Goal: Information Seeking & Learning: Learn about a topic

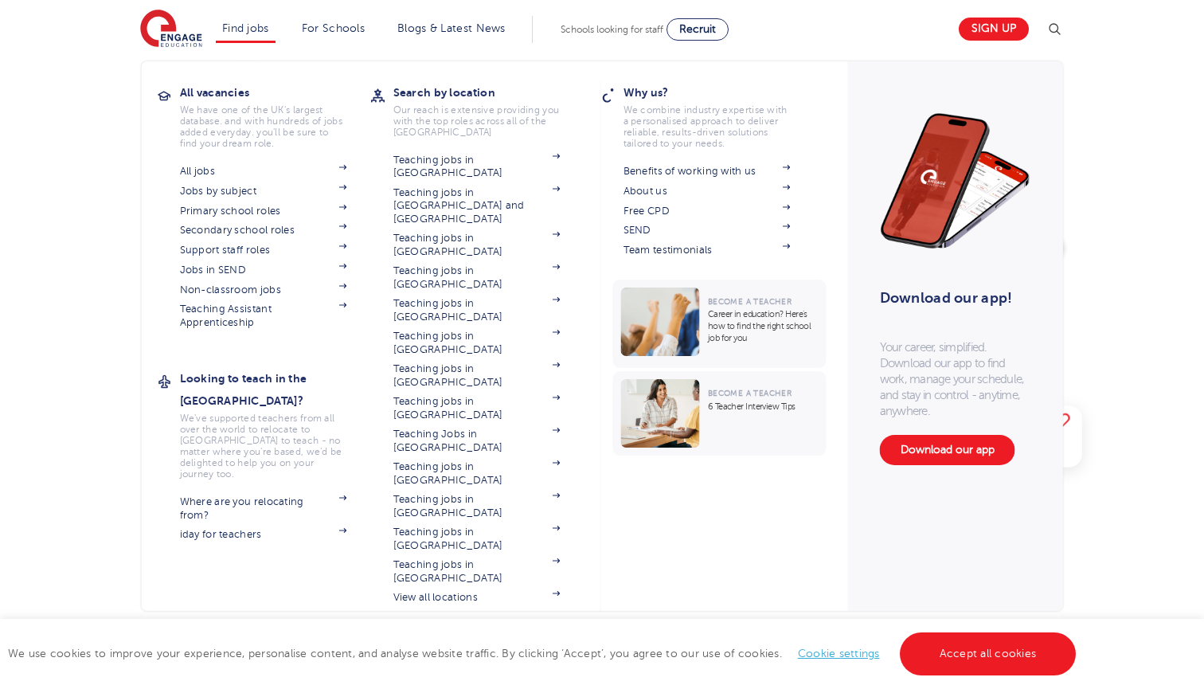
click at [239, 26] on link "Find jobs" at bounding box center [245, 28] width 47 height 12
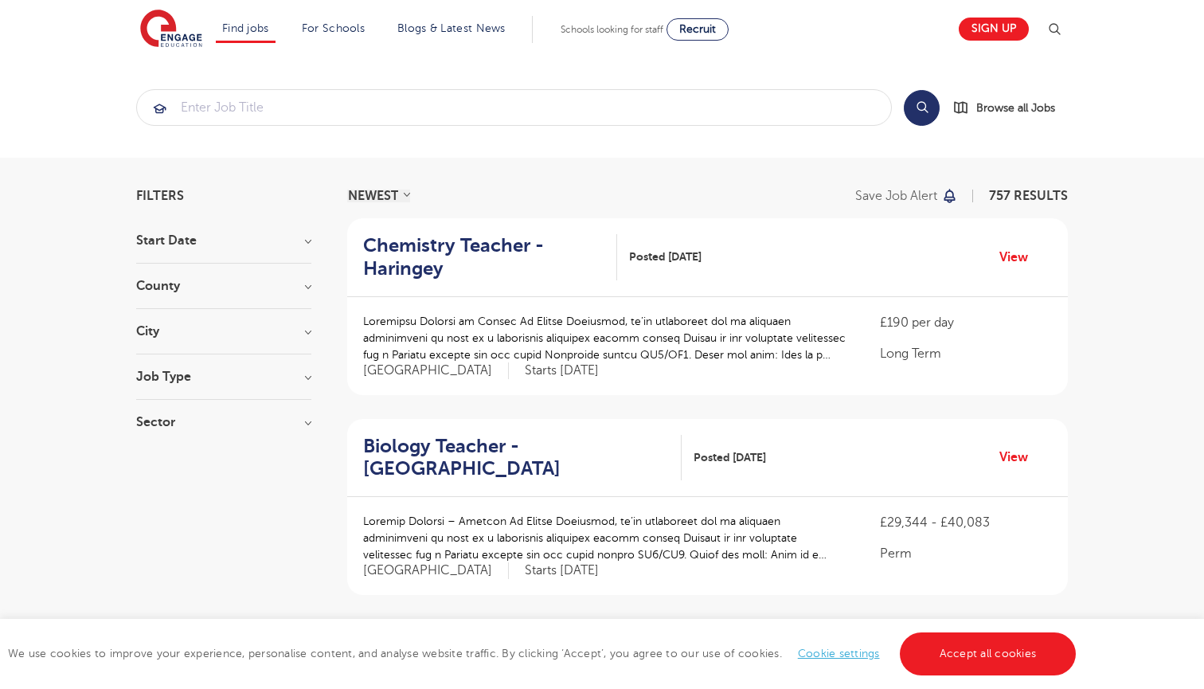
click at [185, 246] on h3 "Start Date" at bounding box center [223, 240] width 175 height 13
click at [180, 271] on span "September" at bounding box center [192, 273] width 64 height 14
click at [170, 271] on input "September 87" at bounding box center [165, 271] width 10 height 10
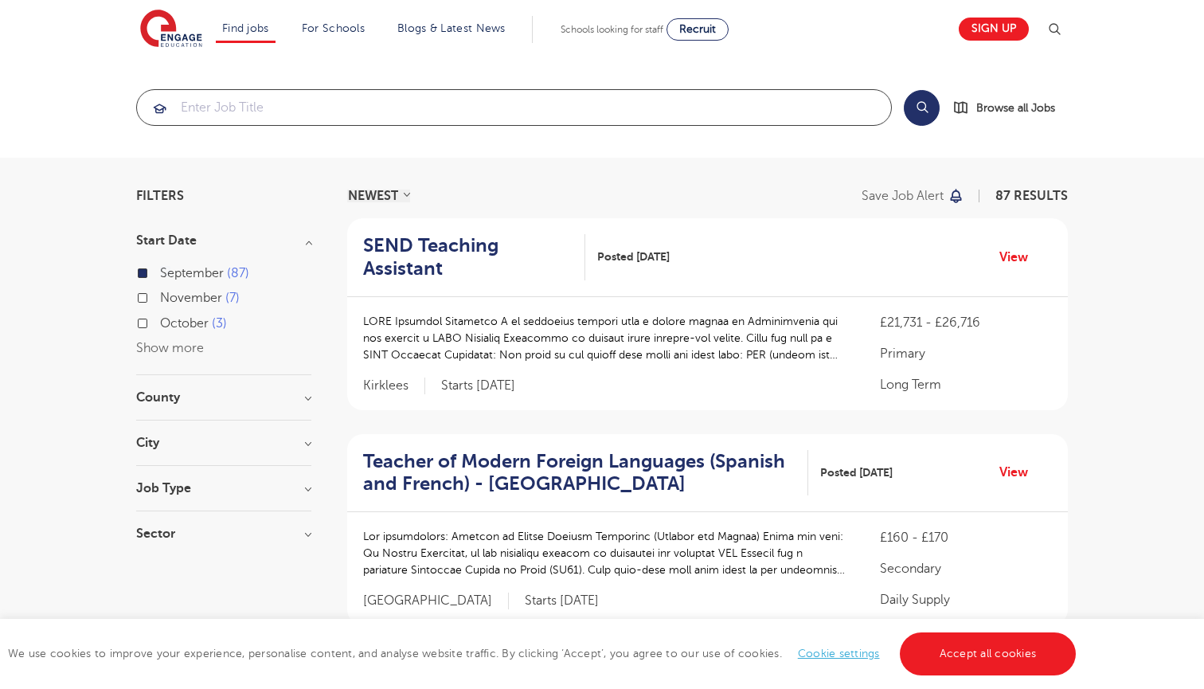
click at [378, 91] on input "search" at bounding box center [514, 107] width 754 height 35
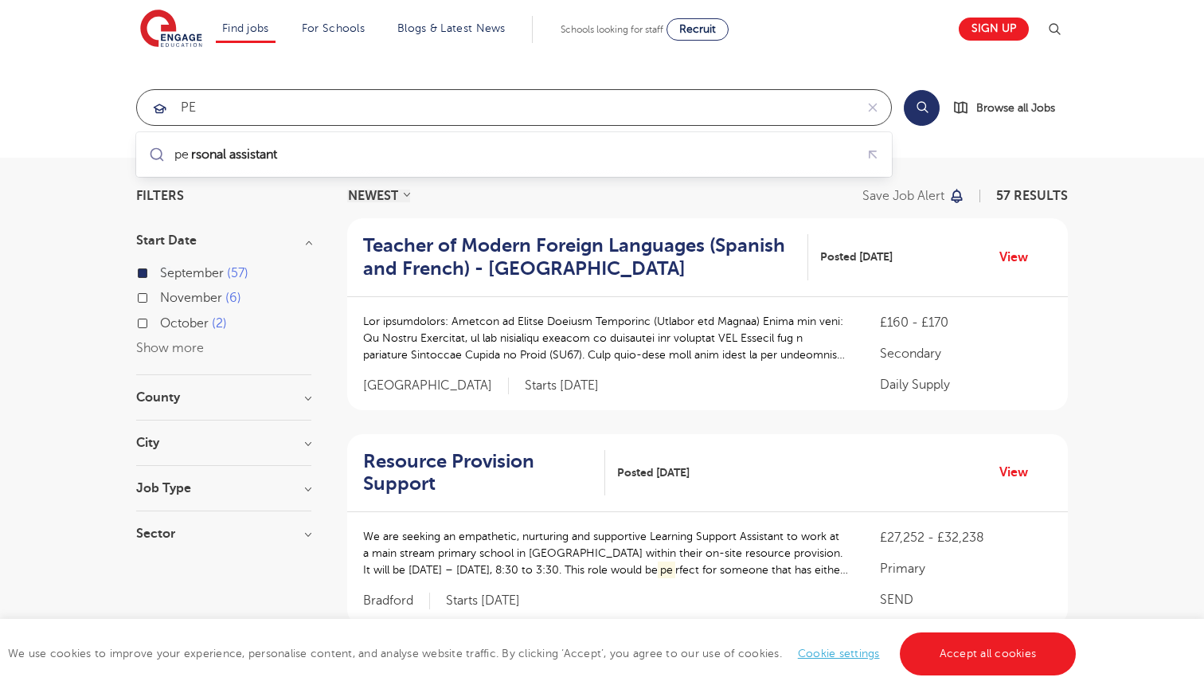
type input "PE"
click button "Submit" at bounding box center [0, 0] width 0 height 0
click at [992, 658] on link "Accept all cookies" at bounding box center [988, 653] width 177 height 43
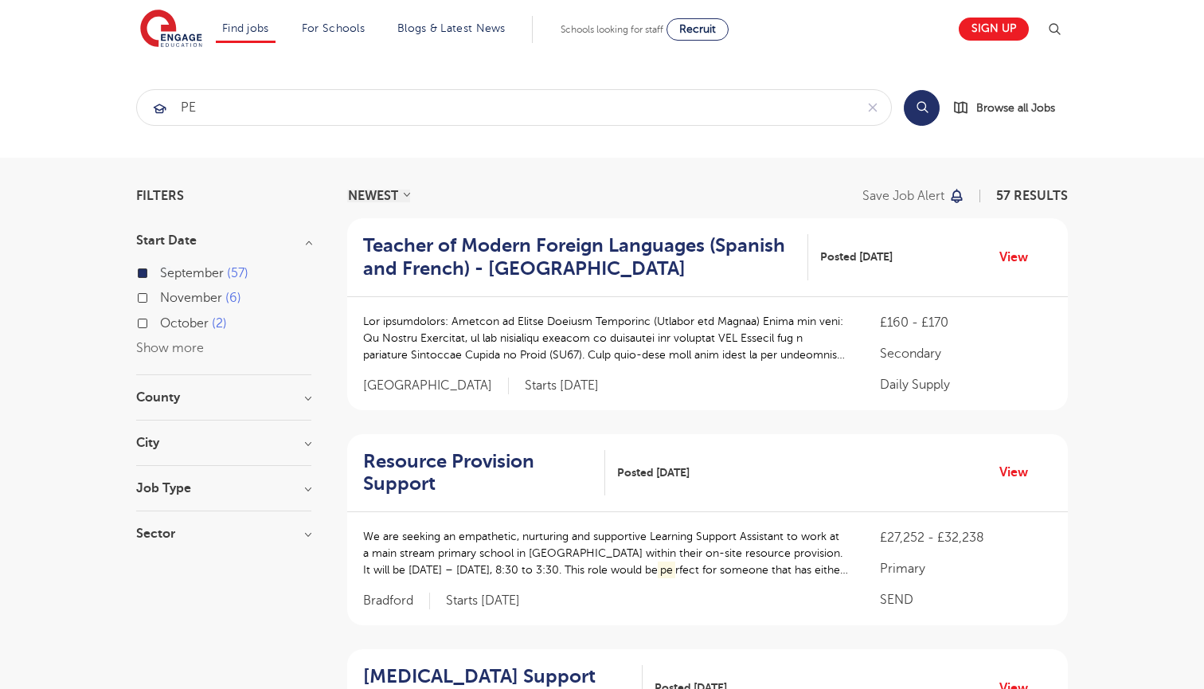
click at [936, 119] on div "Search Browse all Jobs" at bounding box center [986, 107] width 164 height 37
click at [923, 103] on button "Search" at bounding box center [922, 108] width 36 height 36
click at [617, 98] on input "PE" at bounding box center [495, 107] width 717 height 35
click at [931, 105] on button "Search" at bounding box center [922, 108] width 36 height 36
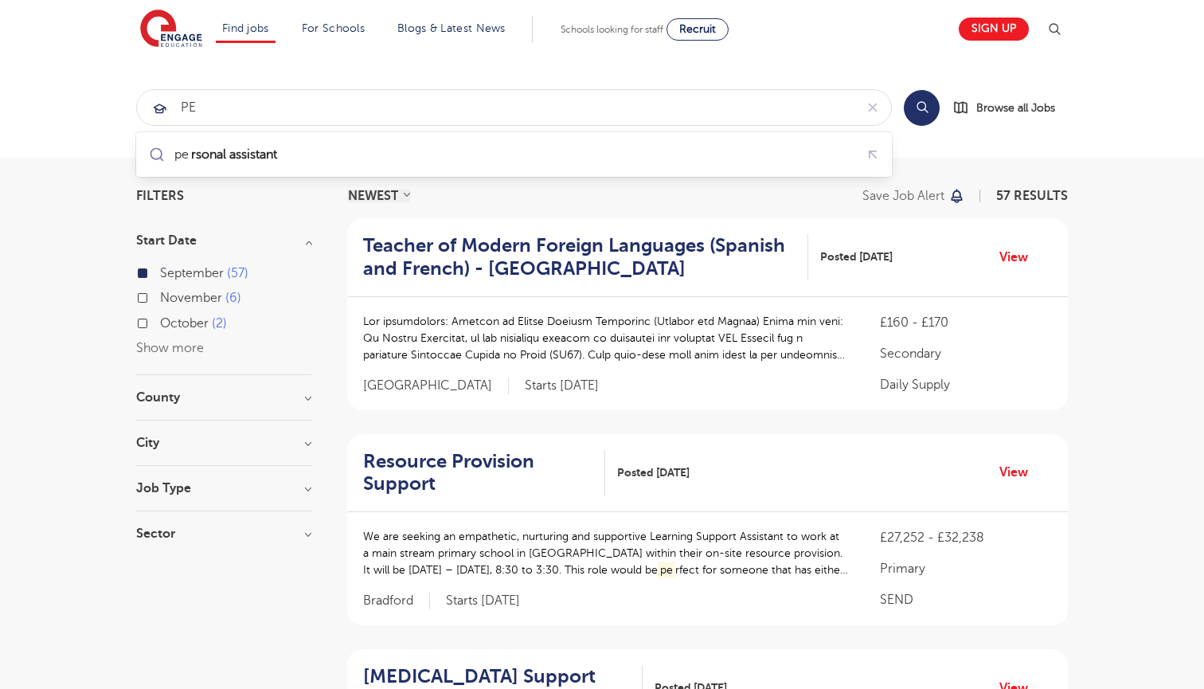
click at [931, 105] on button "Search" at bounding box center [922, 108] width 36 height 36
click at [251, 98] on input "PE" at bounding box center [495, 107] width 717 height 35
click at [240, 111] on input "PE" at bounding box center [495, 107] width 717 height 35
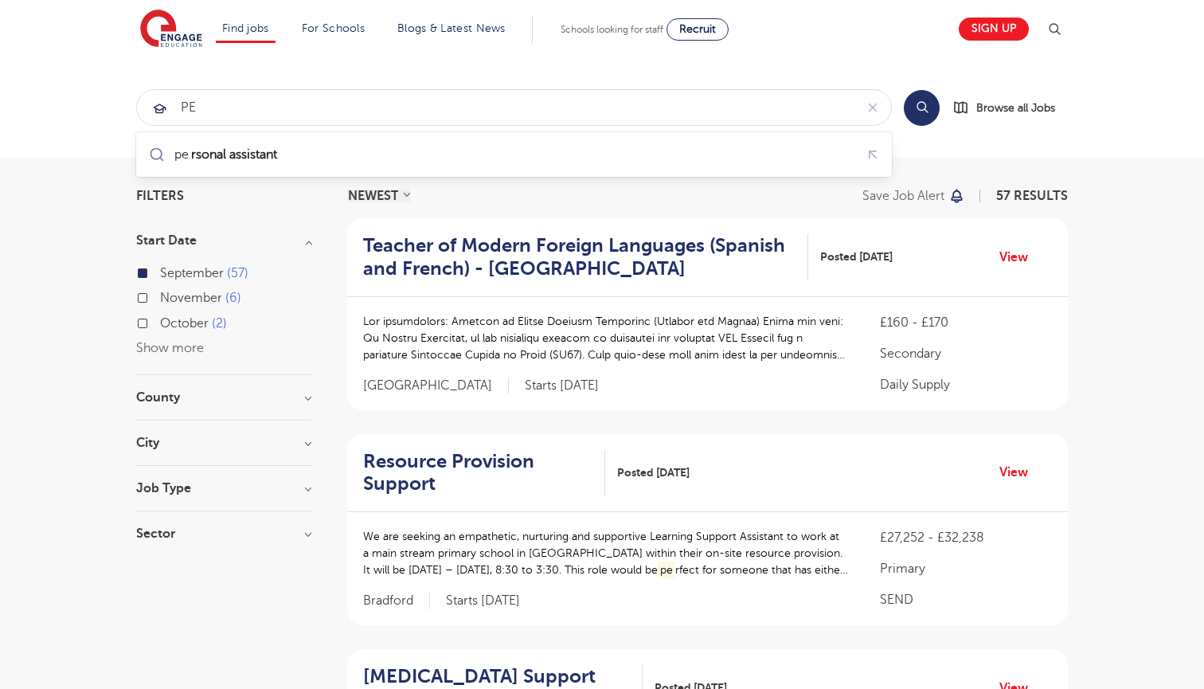
click at [192, 302] on span "November" at bounding box center [191, 298] width 62 height 14
click at [170, 301] on input "[DATE]" at bounding box center [165, 296] width 10 height 10
click at [188, 326] on span "October" at bounding box center [184, 323] width 49 height 14
click at [170, 326] on input "[DATE]" at bounding box center [165, 321] width 10 height 10
checkbox input "true"
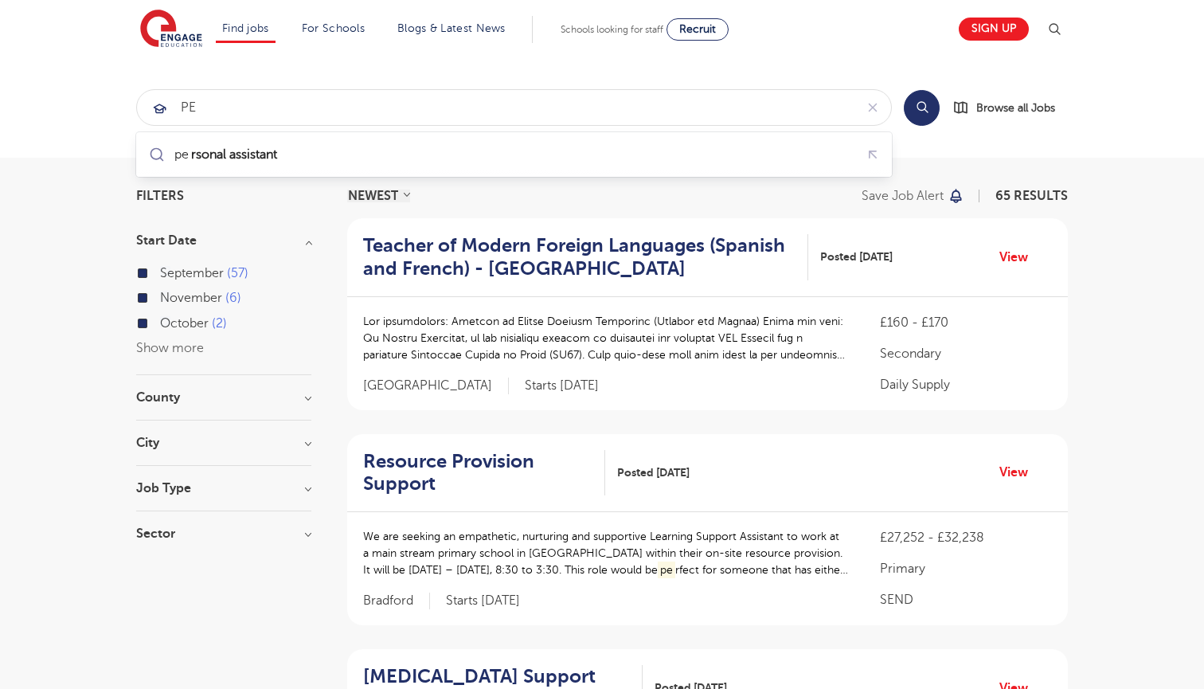
scroll to position [2, 0]
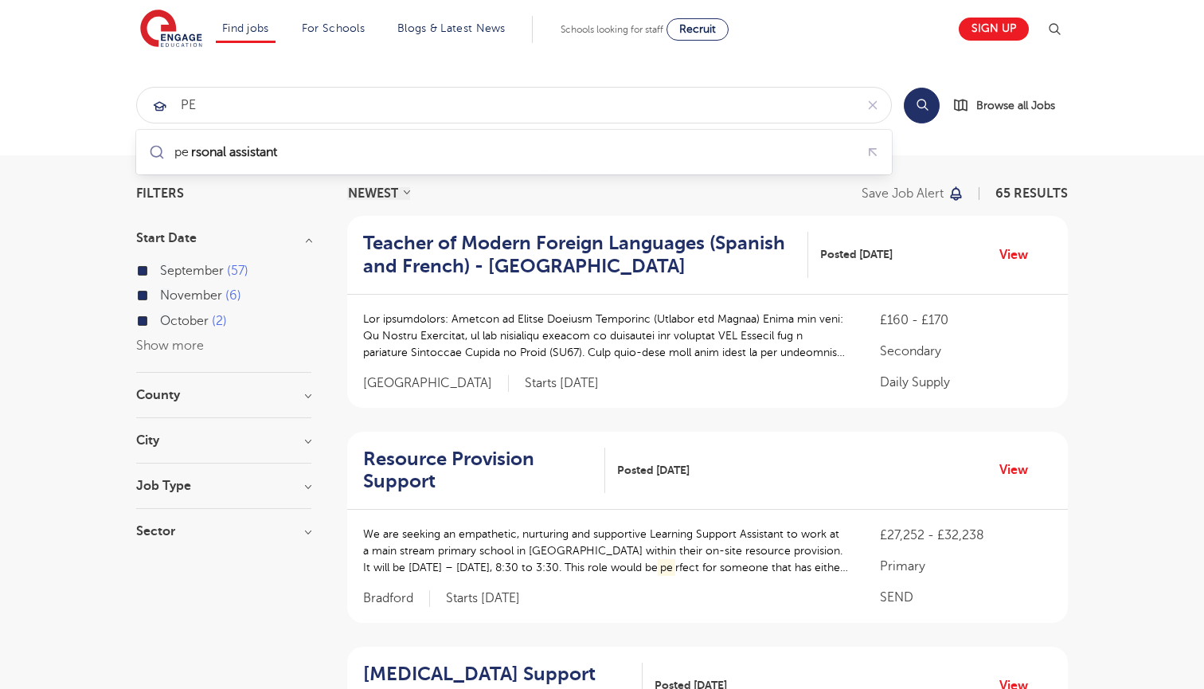
click at [196, 493] on div "Job Type Long Term 31 SEND 20 Daily Supply 13 Support Services 1" at bounding box center [223, 493] width 175 height 29
click at [200, 480] on h3 "Job Type" at bounding box center [223, 485] width 175 height 13
click at [197, 479] on h3 "Job Type" at bounding box center [223, 485] width 175 height 13
click at [212, 432] on section "Start Date September 57 [DATE] [DATE] Show more County [GEOGRAPHIC_DATA] 38 [GE…" at bounding box center [223, 393] width 175 height 322
click at [261, 439] on h3 "City" at bounding box center [223, 440] width 175 height 13
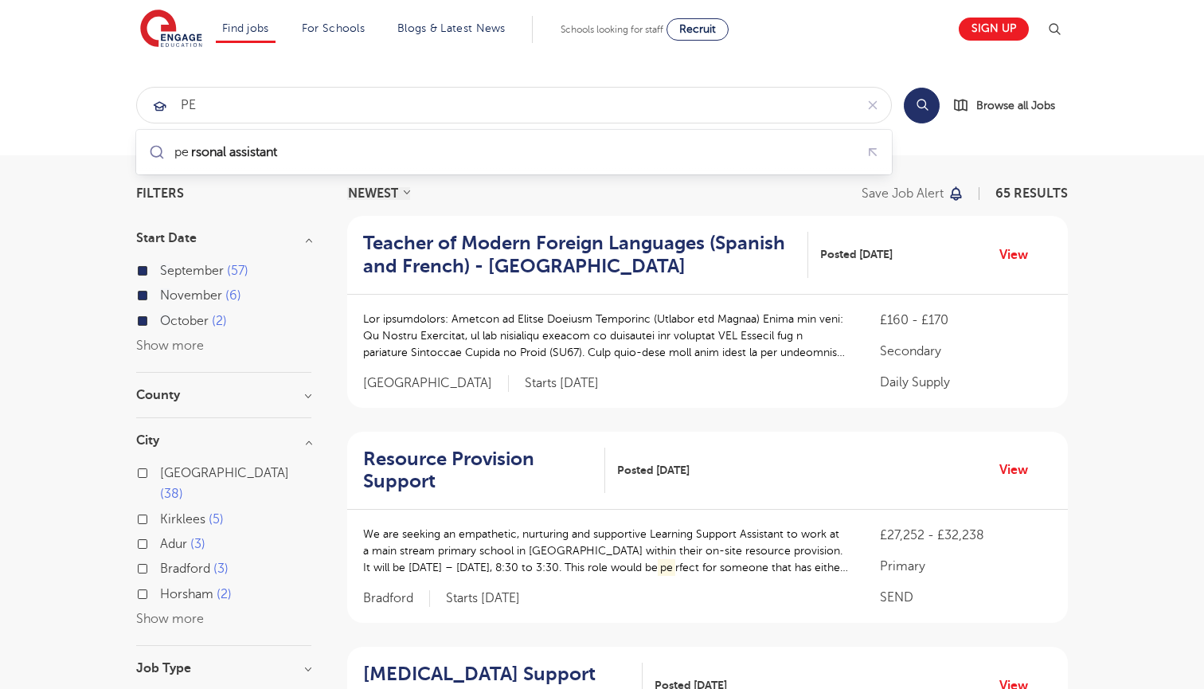
click at [161, 611] on button "Show more" at bounding box center [170, 618] width 68 height 14
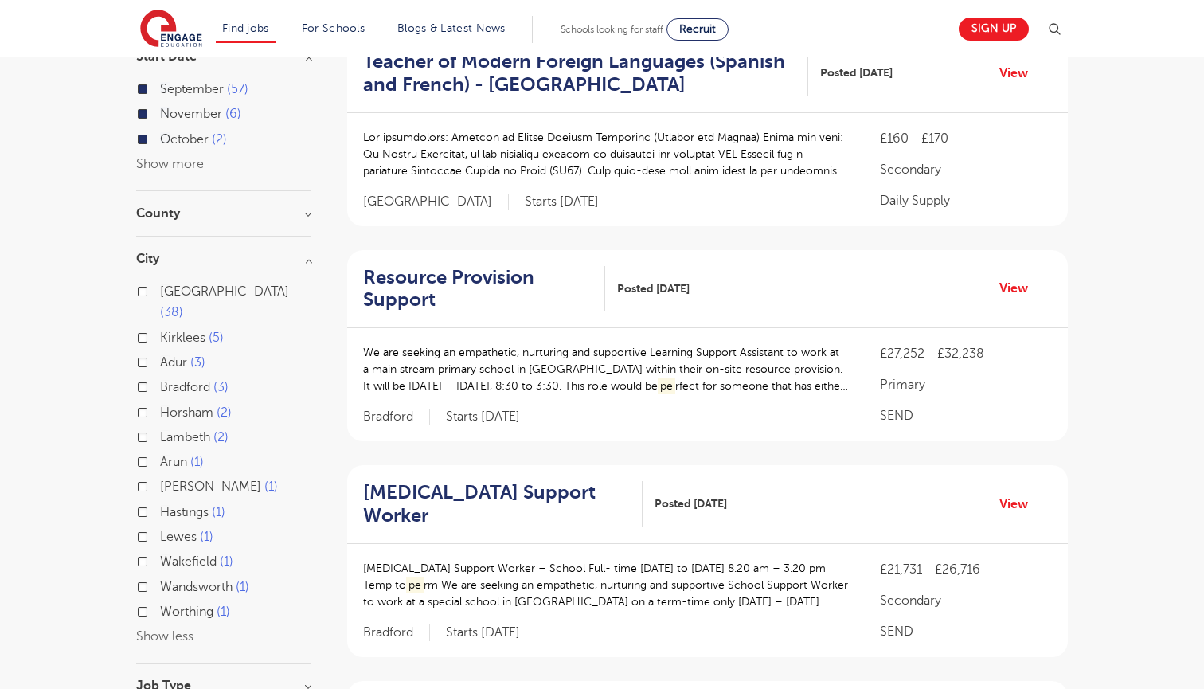
scroll to position [193, 0]
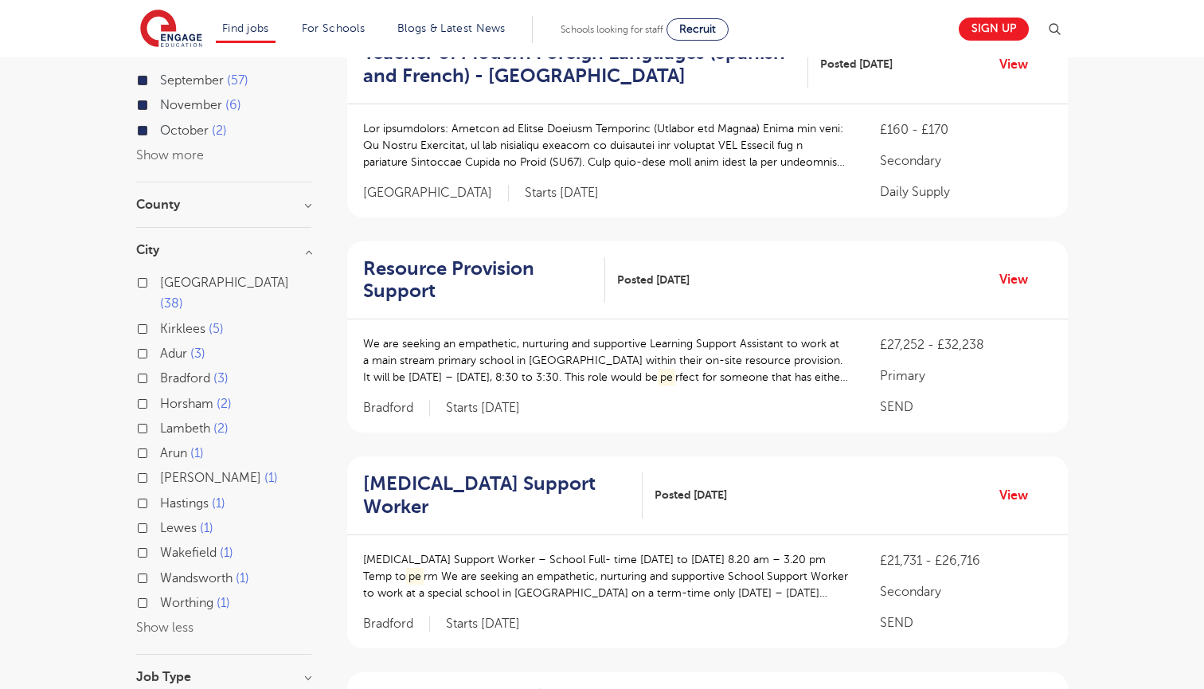
click at [182, 421] on span "Lambeth" at bounding box center [185, 428] width 50 height 14
click at [170, 421] on input "Lambeth 2" at bounding box center [165, 426] width 10 height 10
checkbox input "true"
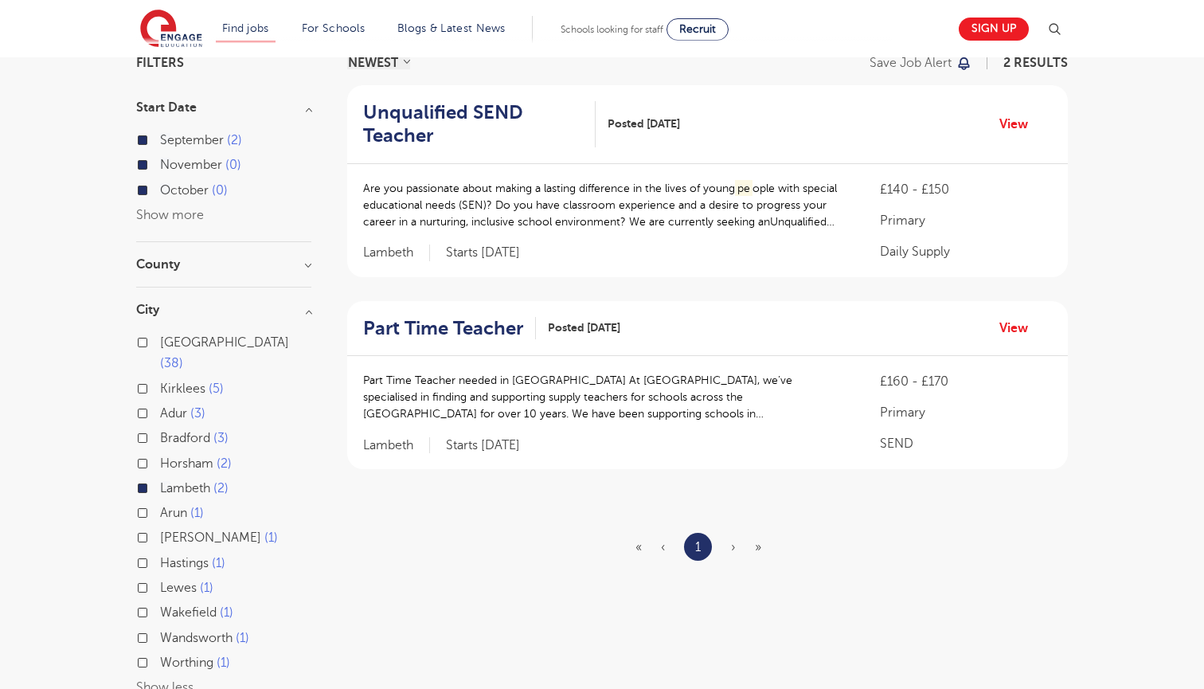
scroll to position [88, 0]
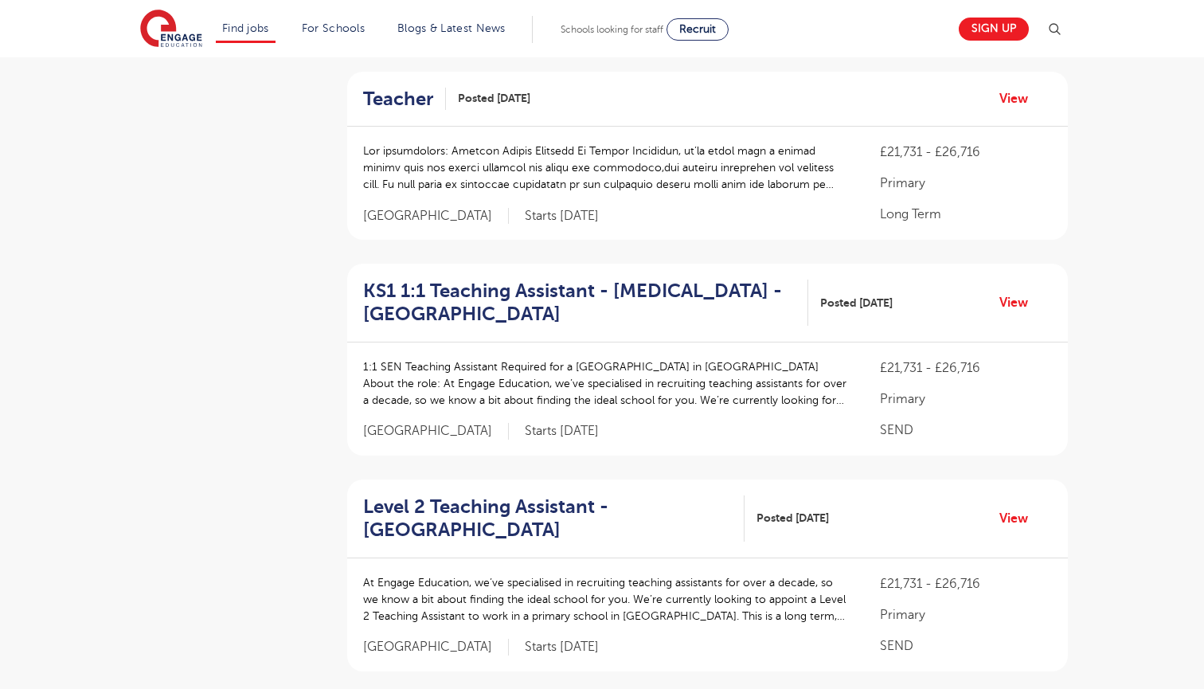
scroll to position [1773, 0]
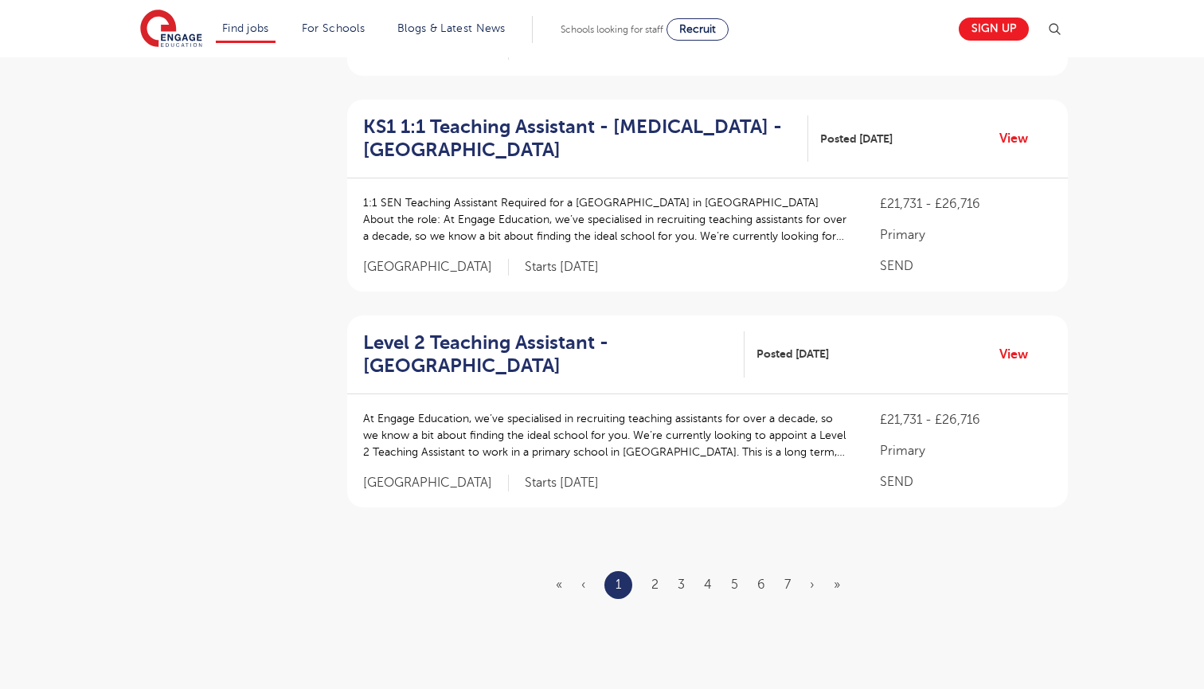
click at [649, 571] on ul "« ‹ 1 2 3 4 5 6 7 › »" at bounding box center [707, 585] width 303 height 28
click at [657, 577] on link "2" at bounding box center [654, 584] width 7 height 14
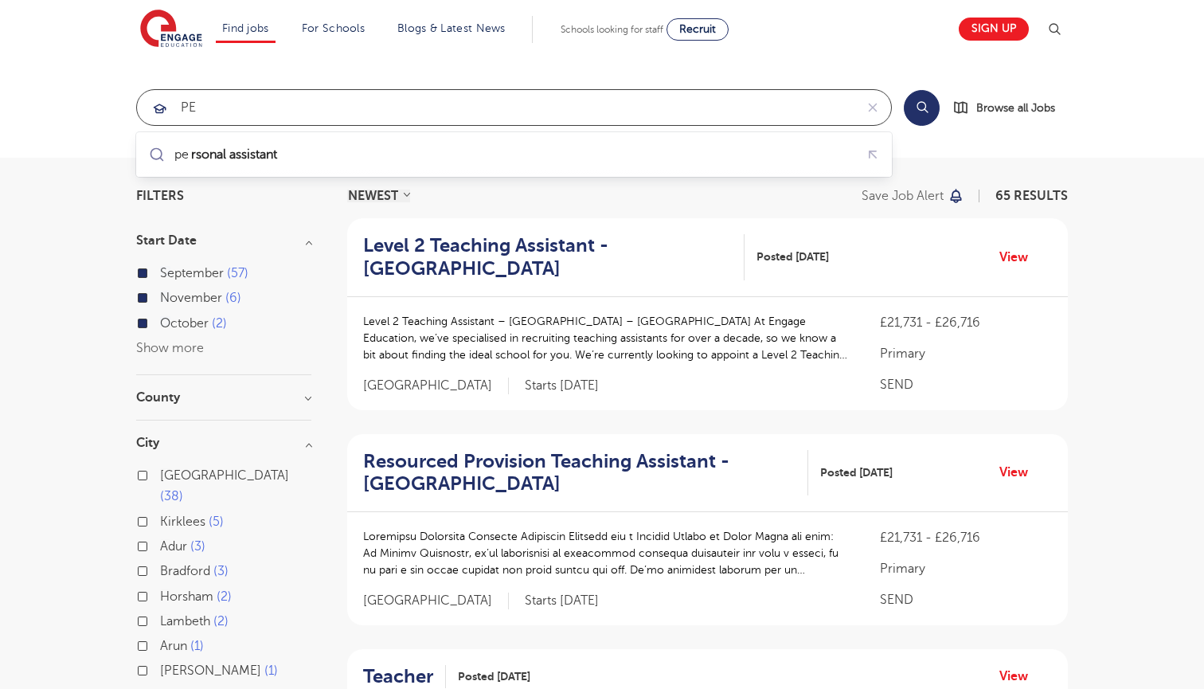
click at [260, 116] on input "PE" at bounding box center [495, 107] width 717 height 35
type input "P"
click at [1056, 5] on div "Find jobs All vacancies We have one of the UK's largest database. and with hund…" at bounding box center [601, 29] width 923 height 58
